Goal: Browse casually: Explore the website without a specific task or goal

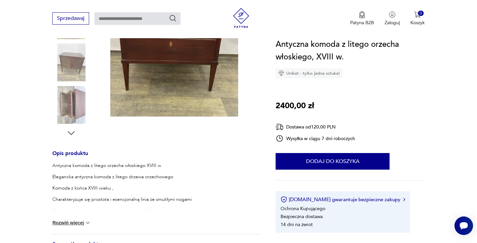
scroll to position [155, 0]
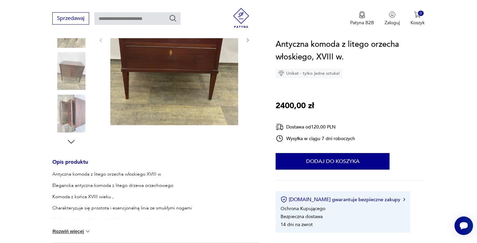
click at [85, 111] on img at bounding box center [71, 113] width 38 height 38
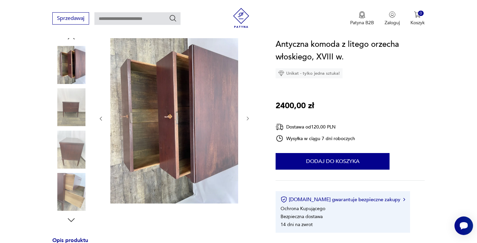
scroll to position [73, 0]
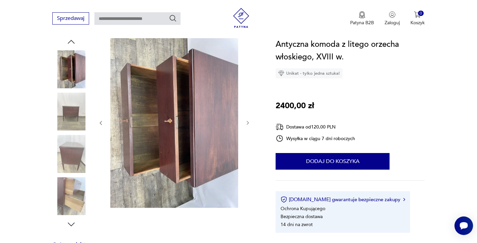
click at [70, 103] on img at bounding box center [71, 111] width 38 height 38
